Goal: Check status: Check status

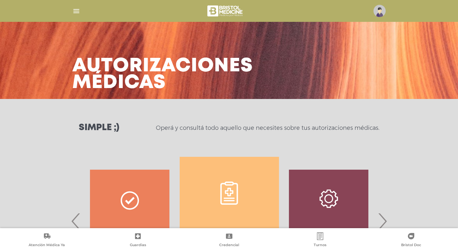
scroll to position [286, 0]
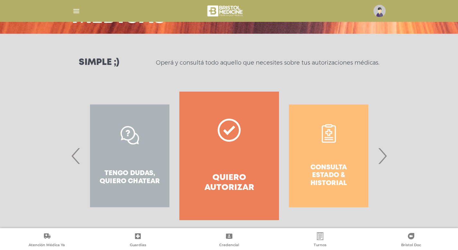
scroll to position [73, 0]
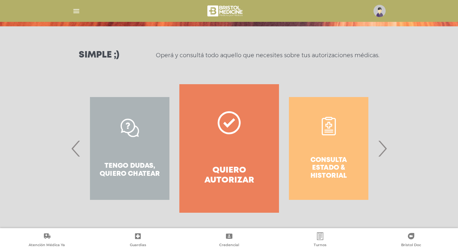
click at [345, 165] on div "Consulta estado & historial" at bounding box center [328, 148] width 99 height 129
click at [384, 153] on span "›" at bounding box center [382, 148] width 13 height 35
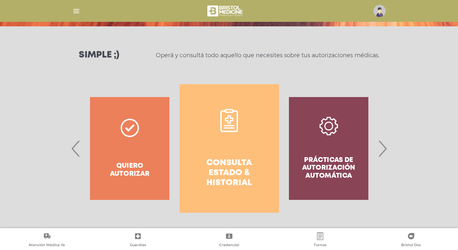
click at [226, 179] on h4 "Consulta estado & historial" at bounding box center [229, 173] width 76 height 30
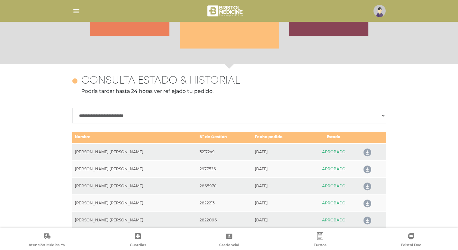
scroll to position [286, 0]
